Goal: Task Accomplishment & Management: Use online tool/utility

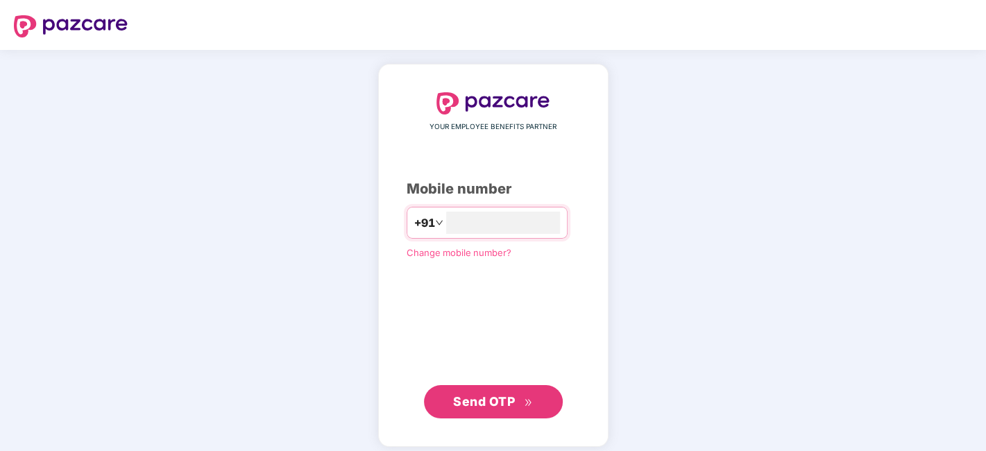
type input "**********"
click at [500, 389] on button "Send OTP" at bounding box center [493, 400] width 139 height 33
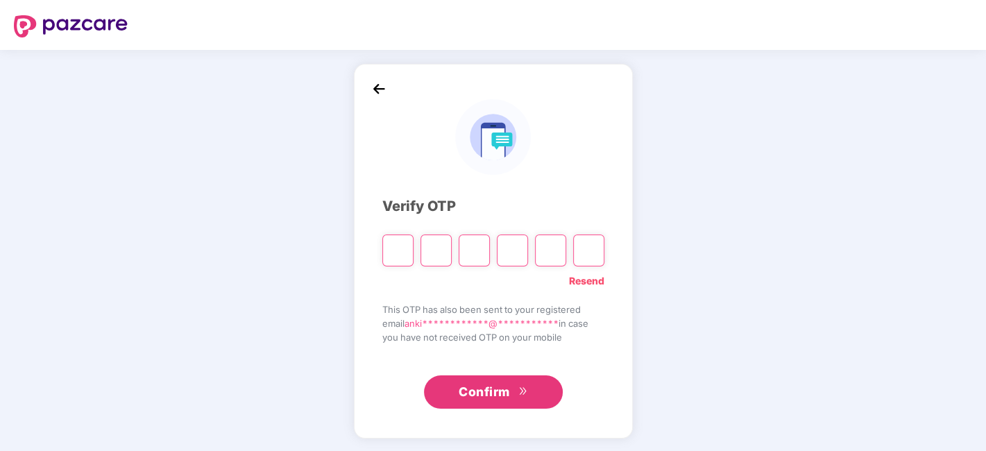
type input "*"
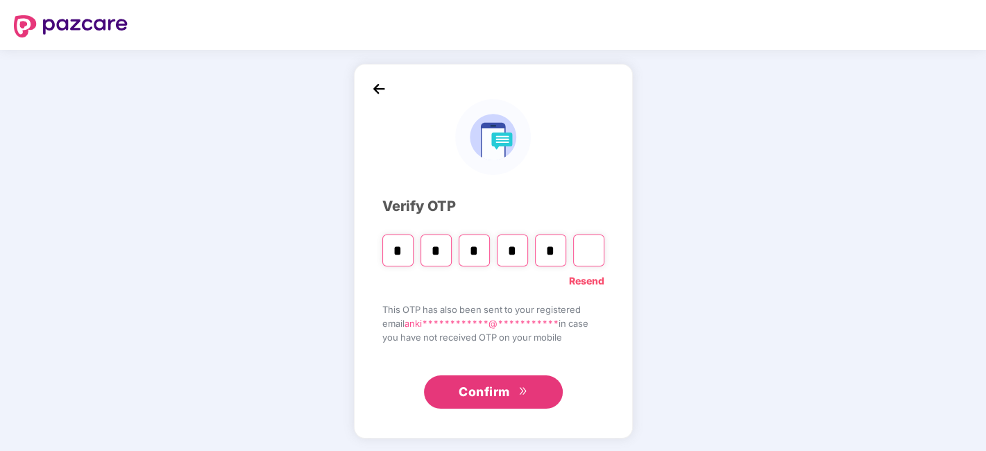
type input "*"
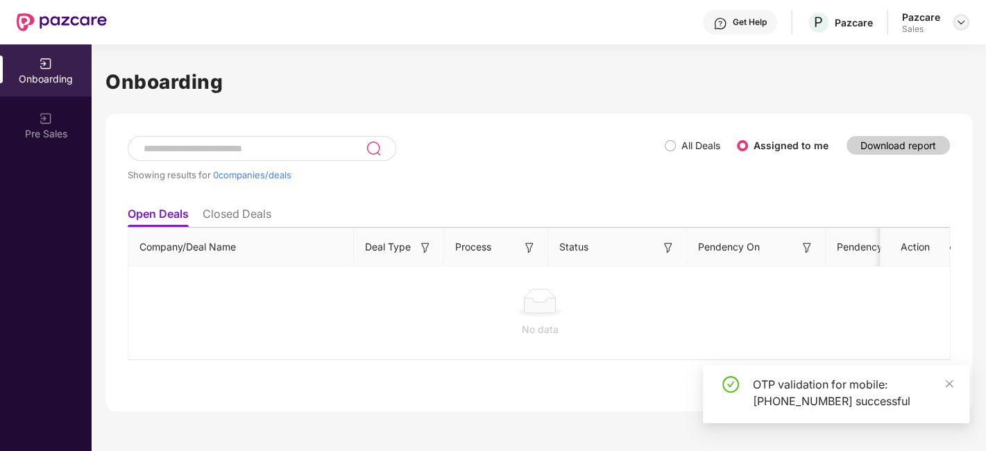
click at [963, 21] on img at bounding box center [961, 22] width 11 height 11
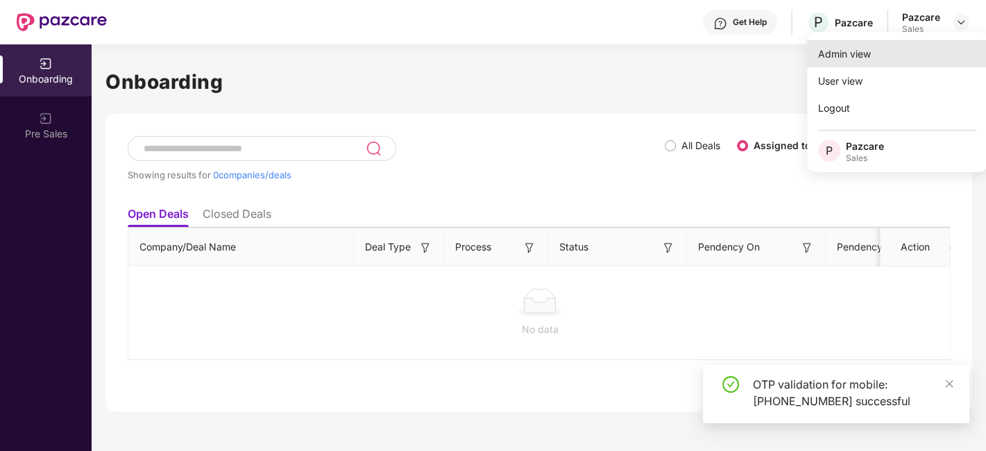
click at [836, 62] on div "Admin view" at bounding box center [897, 53] width 180 height 27
